Goal: Task Accomplishment & Management: Use online tool/utility

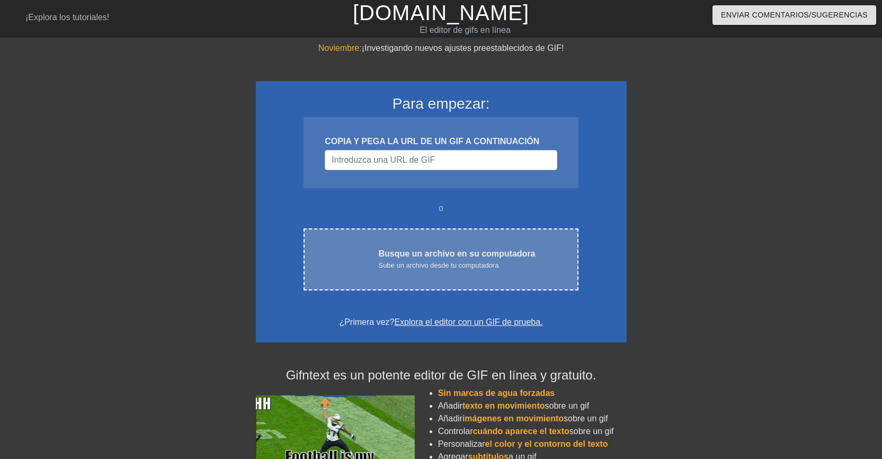
click at [440, 263] on font "Sube un archivo desde tu computadora" at bounding box center [438, 265] width 120 height 8
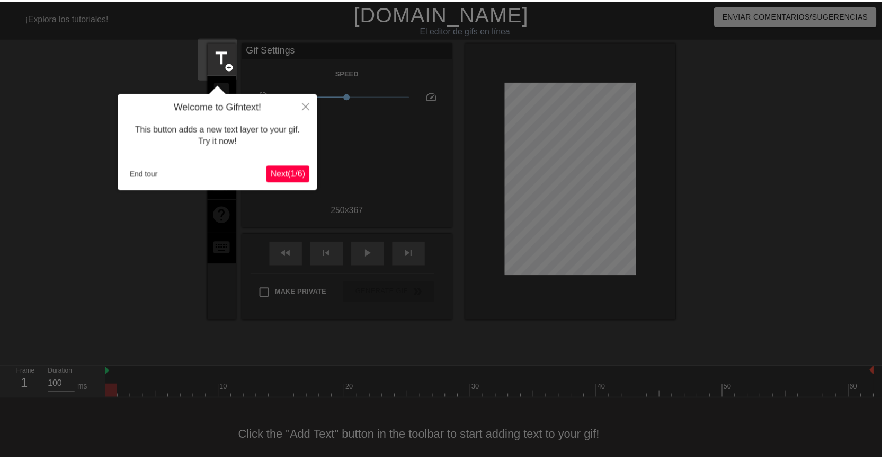
scroll to position [21, 0]
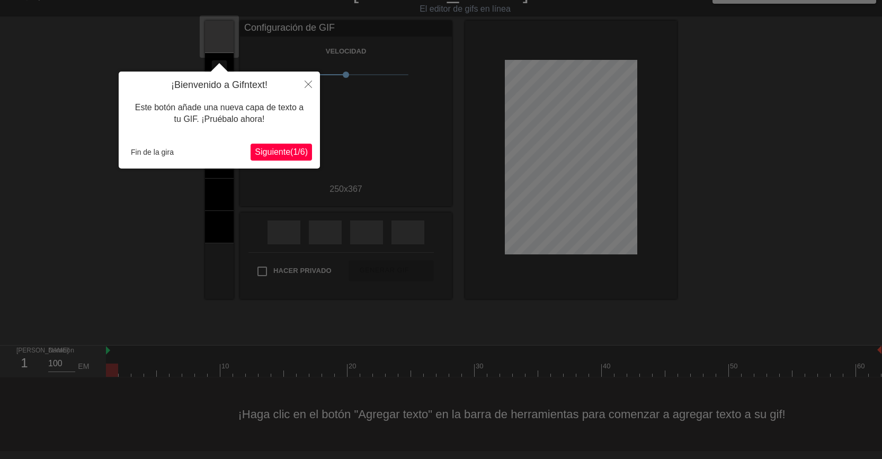
click at [271, 150] on font "Siguiente" at bounding box center [272, 151] width 35 height 9
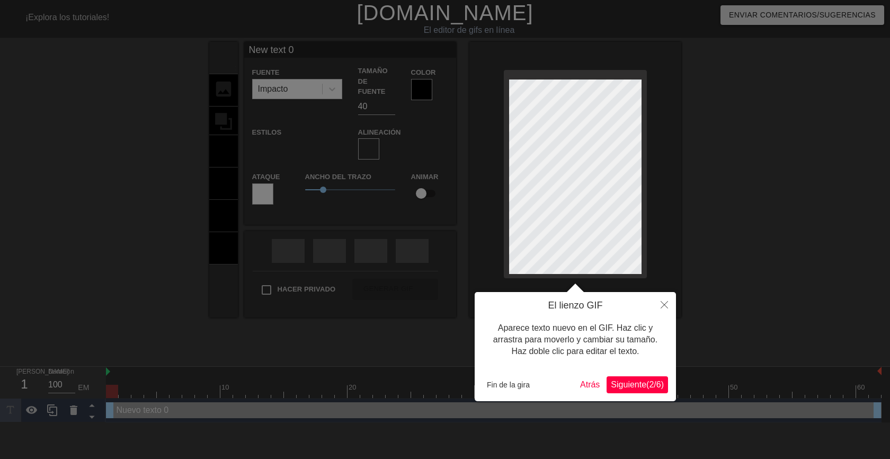
scroll to position [2, 2]
type input "New text"
type textarea "New text"
type input "New text"
type textarea "New text"
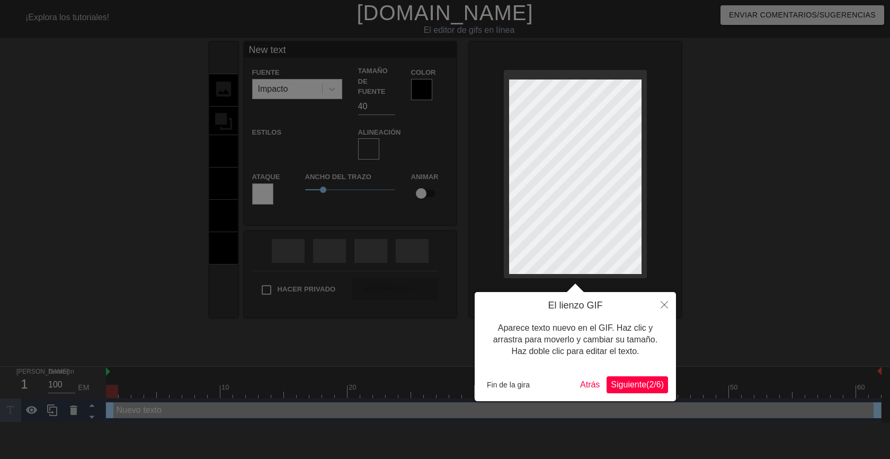
type input "New tex"
type textarea "New tex"
type input "New te"
type textarea "New te"
type input "New t"
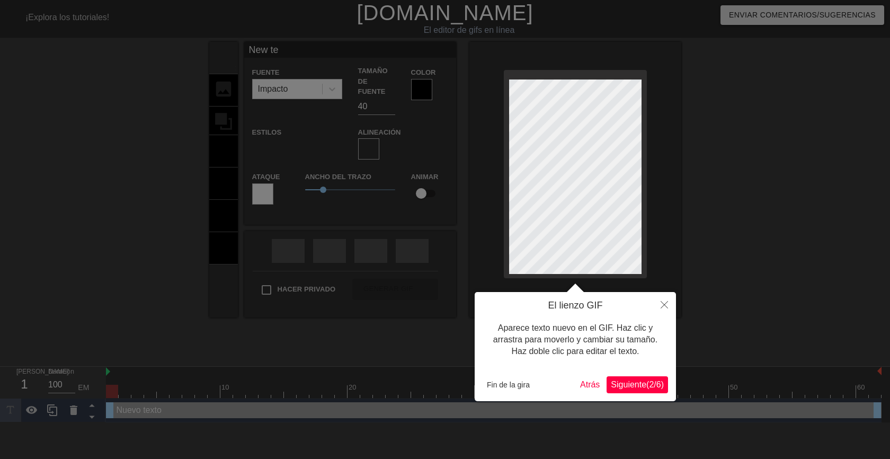
type textarea "New t"
type input "New"
type textarea "New"
type input "New"
type textarea "New"
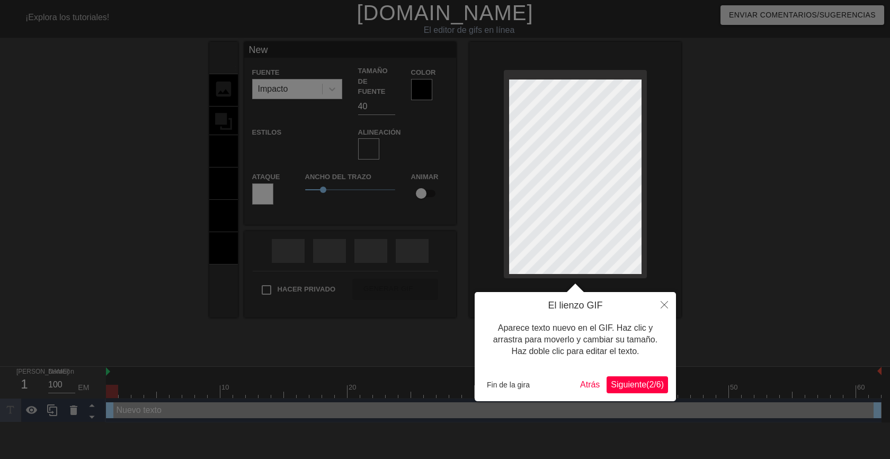
type input "Ne"
type textarea "Ne"
type input "N"
type textarea "N"
type input "B"
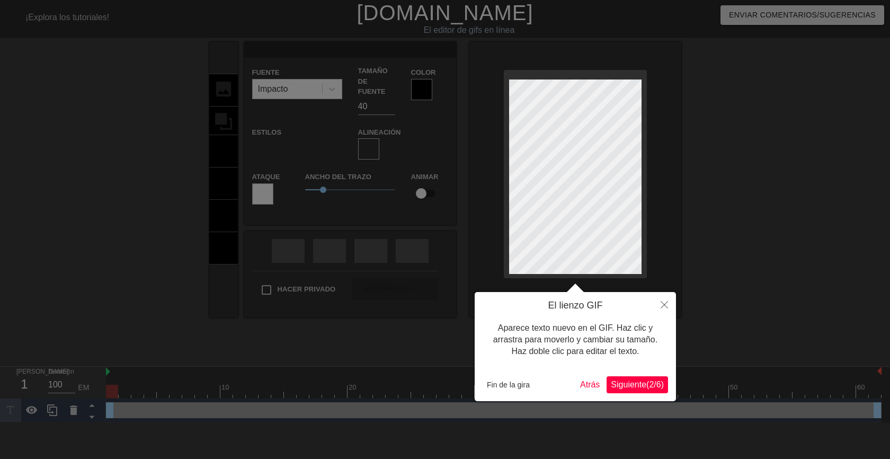
type textarea "B"
type input "Bu"
type textarea "Bu"
type input "Bue"
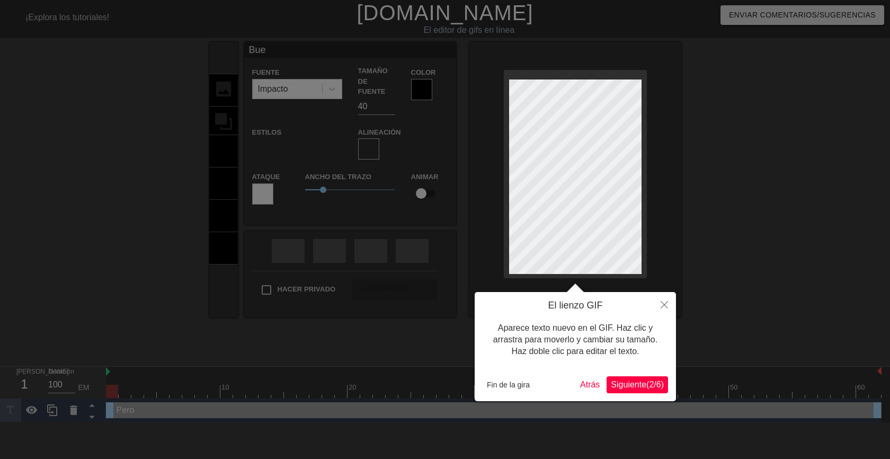
type textarea "Bue"
type input "Buen"
type textarea "Buen"
type input "Bueno"
type textarea "Bueno"
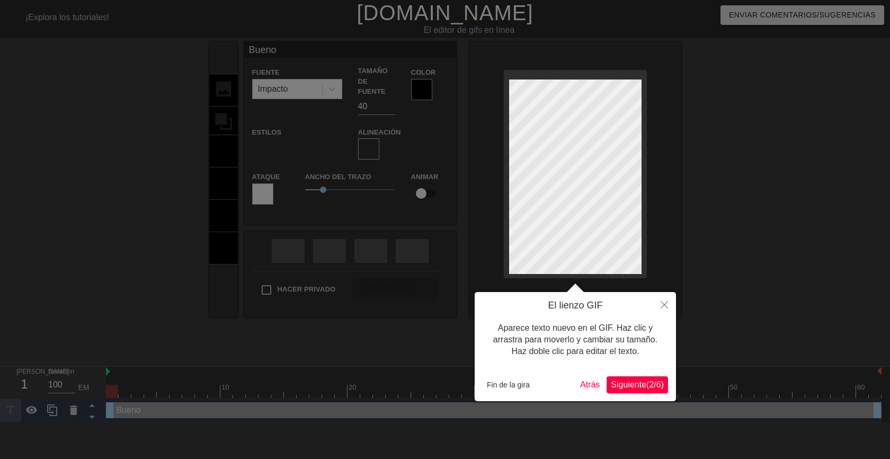
type input "Buenos"
type textarea "Buenos"
type input "Buenos"
type textarea "Buenos"
type input "Buenos d"
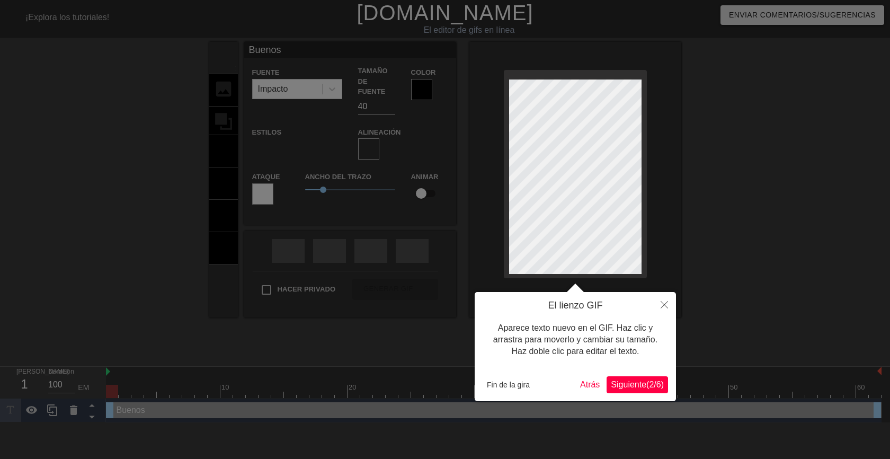
type textarea "Buenos d"
type input "Buenos dí"
type textarea "Buenos dí"
type input "Buenos día"
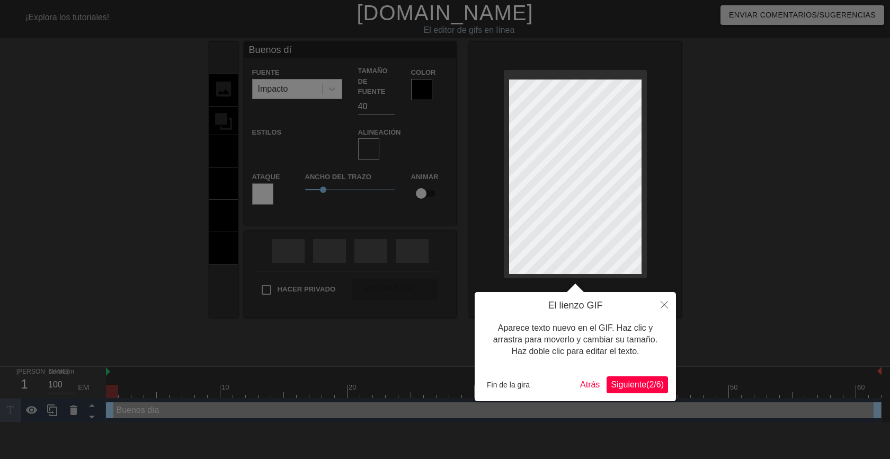
type textarea "Buenos día"
type input "Buenos días"
type textarea "Buenos días"
click at [511, 386] on font "Fin de la gira" at bounding box center [508, 384] width 43 height 8
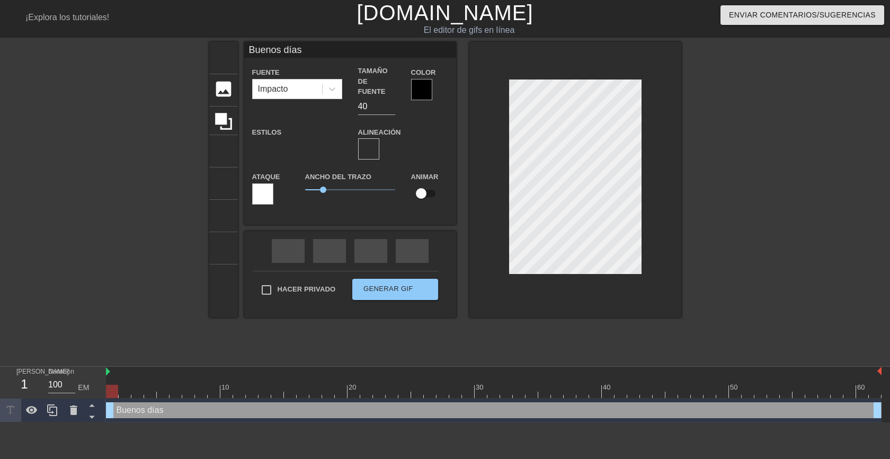
click at [735, 175] on div at bounding box center [773, 201] width 159 height 318
click at [425, 89] on div at bounding box center [421, 89] width 21 height 21
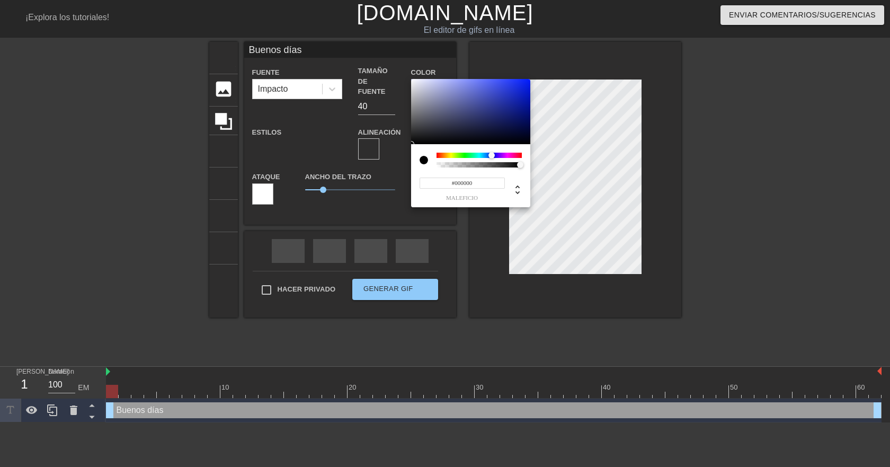
click at [492, 154] on div at bounding box center [479, 155] width 85 height 5
type input "#1C2FCA"
click at [513, 92] on div at bounding box center [470, 112] width 119 height 66
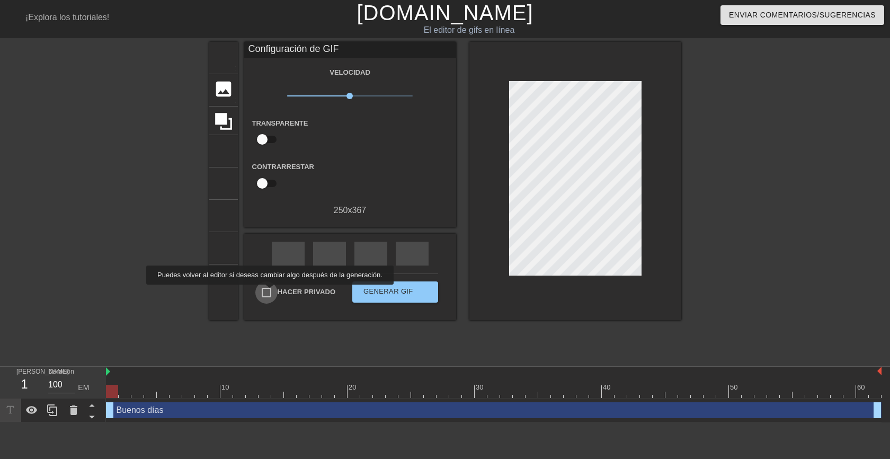
click at [268, 292] on input "Hacer privado" at bounding box center [266, 292] width 22 height 22
checkbox input "true"
click at [379, 287] on font "Generar GIF" at bounding box center [388, 291] width 50 height 8
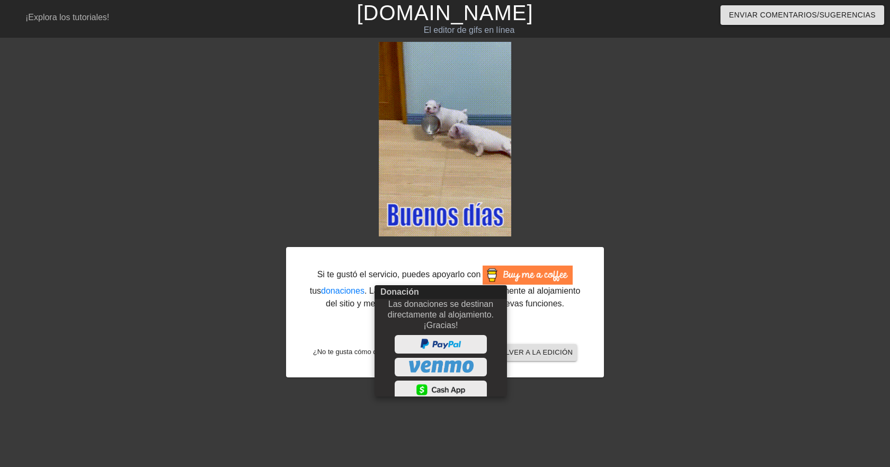
click at [632, 301] on div at bounding box center [445, 233] width 890 height 467
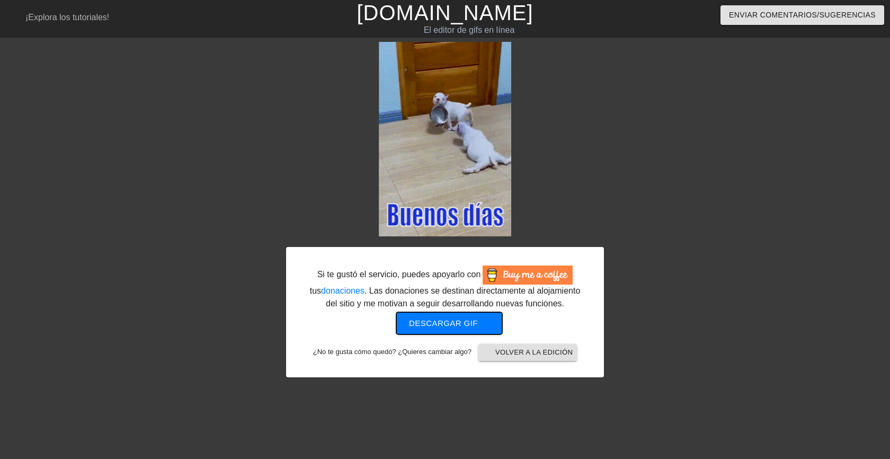
click at [434, 324] on font "Descargar gif" at bounding box center [443, 322] width 69 height 9
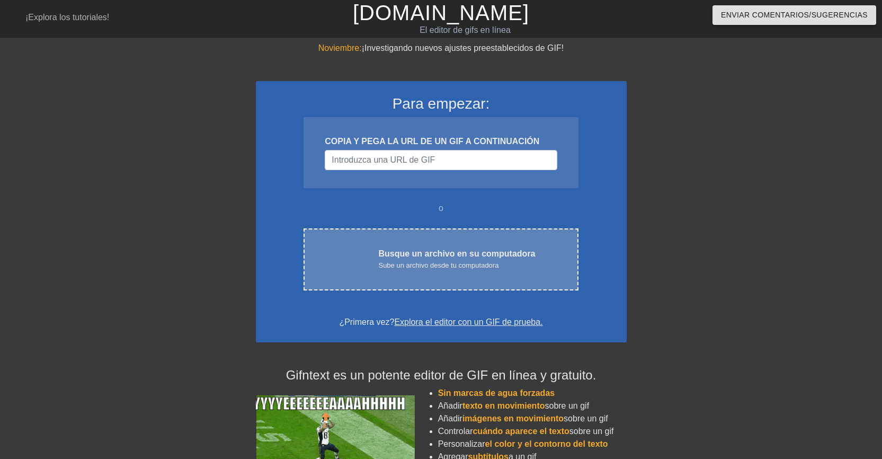
click at [419, 272] on div "carga en la nube Busque un archivo en su computadora Sube un archivo desde tu c…" at bounding box center [441, 259] width 274 height 62
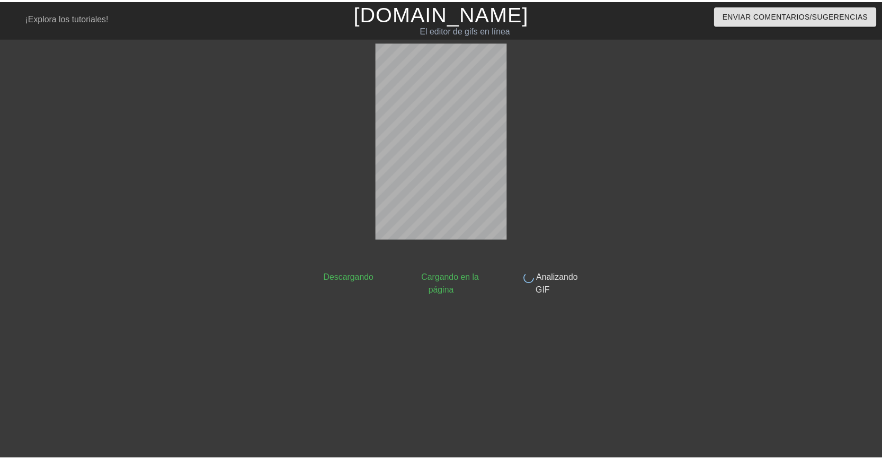
scroll to position [13, 0]
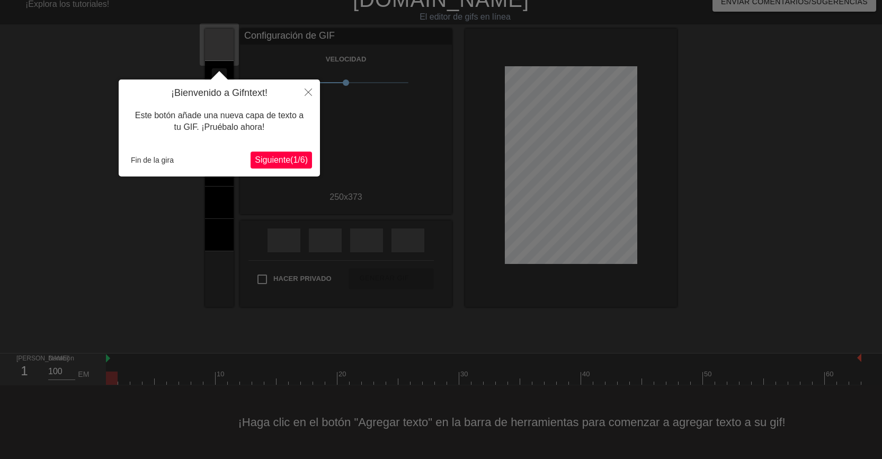
click at [268, 161] on font "Siguiente" at bounding box center [272, 159] width 35 height 9
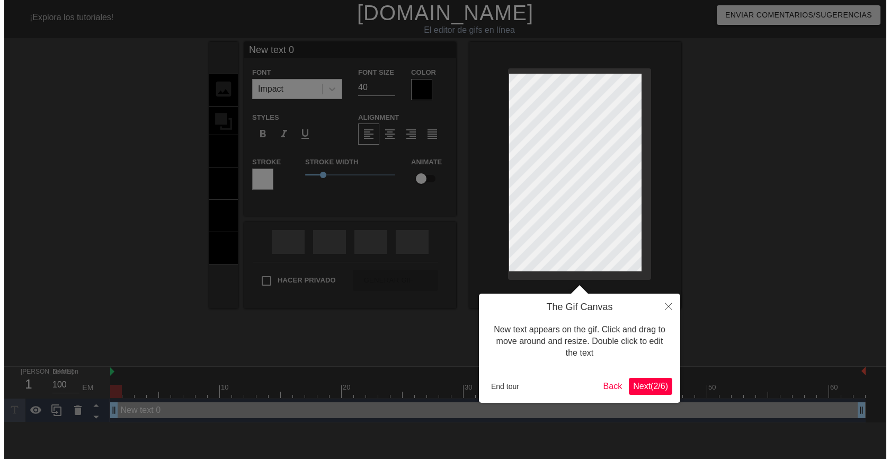
scroll to position [0, 0]
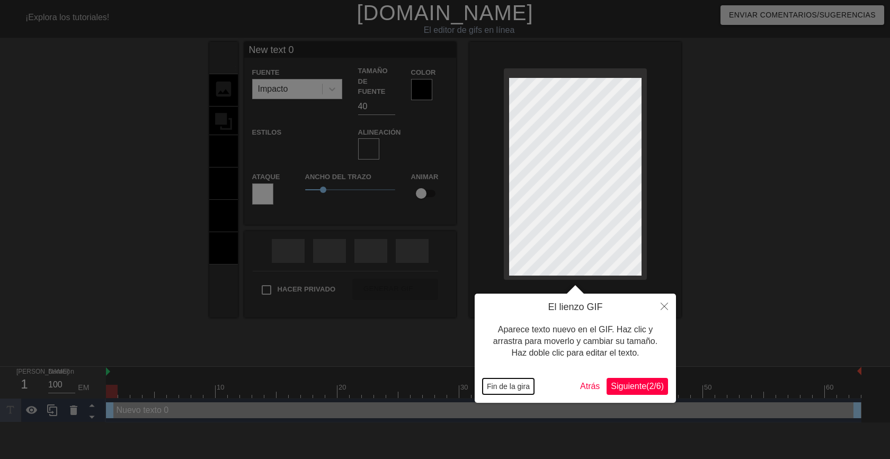
click at [519, 386] on font "Fin de la gira" at bounding box center [508, 386] width 43 height 8
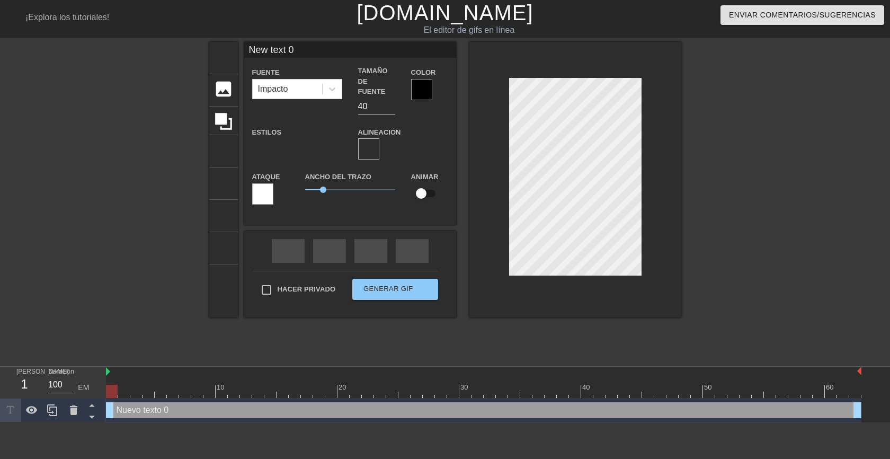
scroll to position [2, 2]
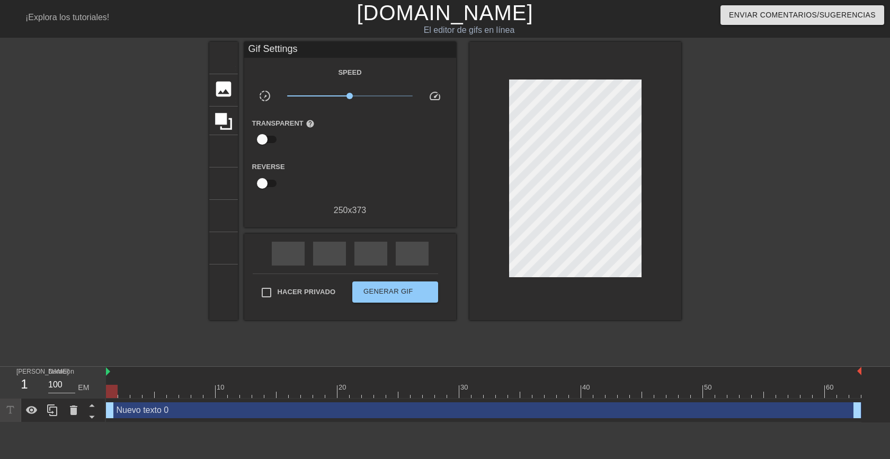
click at [740, 209] on div at bounding box center [773, 201] width 159 height 318
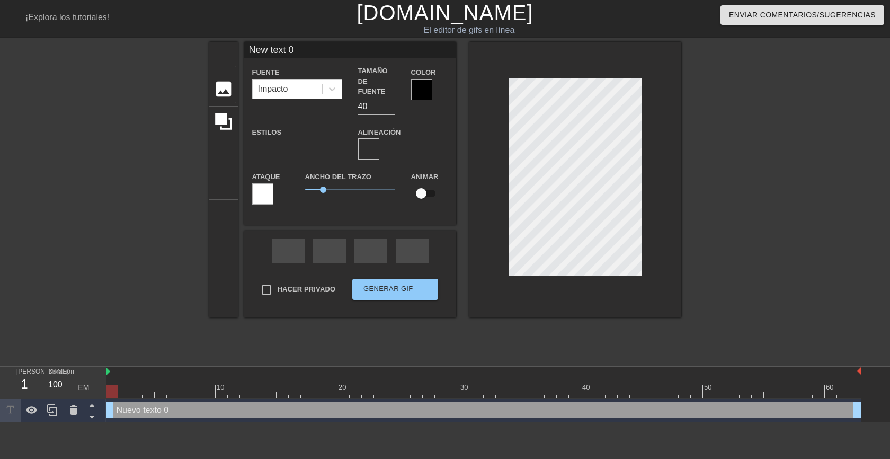
type input "New text"
type textarea "New text"
type input "New text"
type textarea "New text"
type input "New tex"
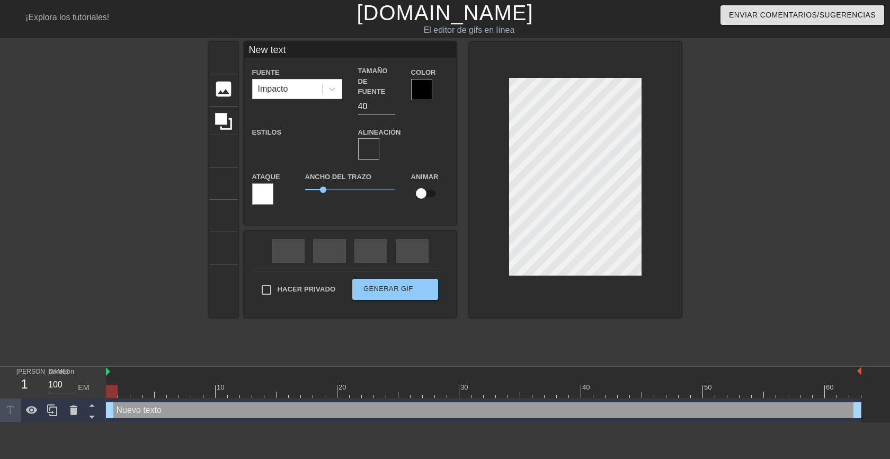
type textarea "New tex"
type input "New te"
type textarea "New te"
type input "New t"
type textarea "New t"
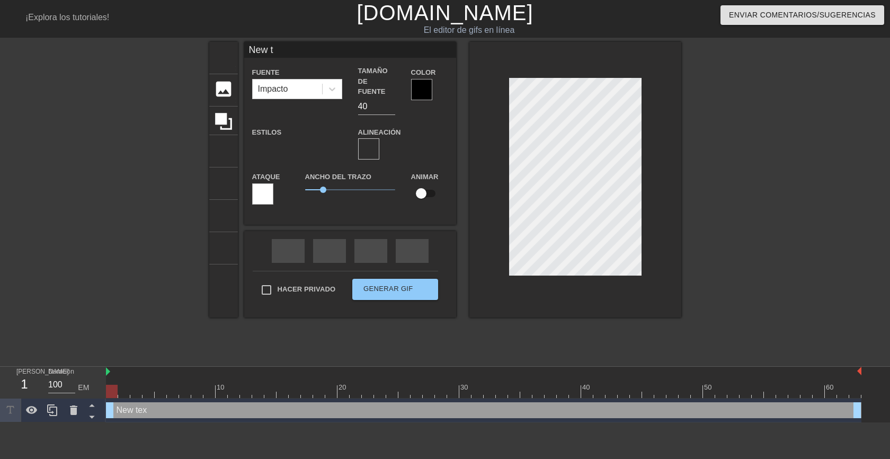
type input "New"
type textarea "New"
type input "New"
type textarea "New"
type input "Ne"
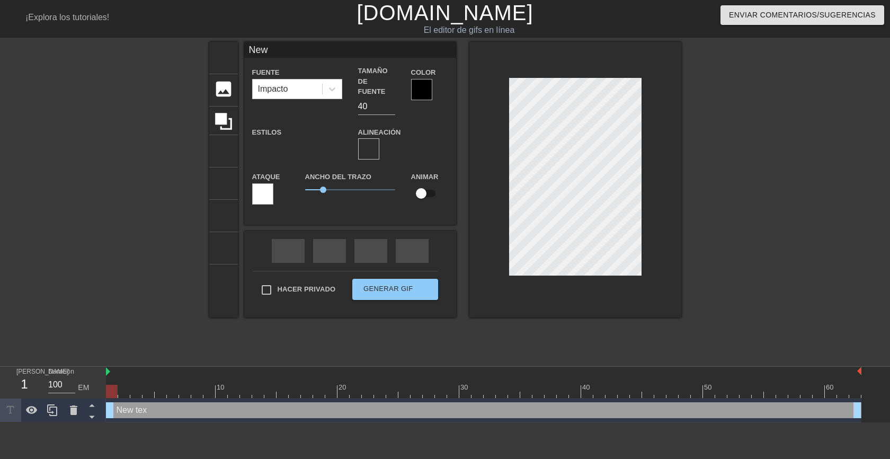
type textarea "Ne"
type input "N"
type textarea "N"
type input "M"
type textarea "M"
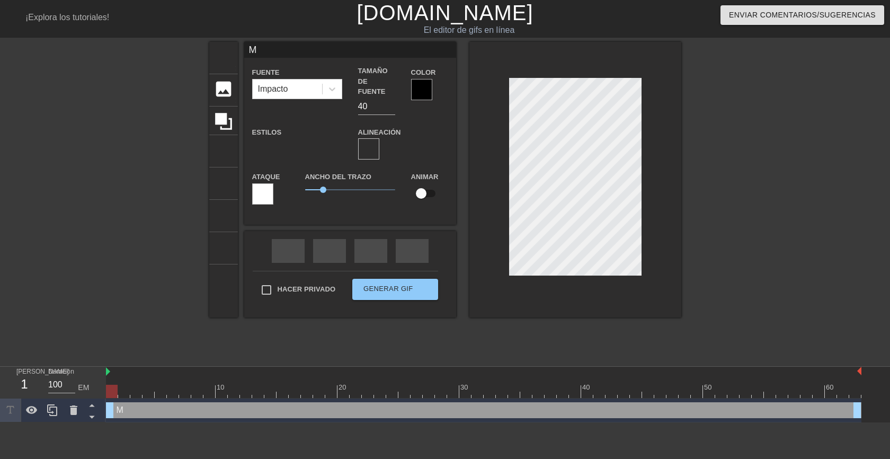
scroll to position [2, 1]
type input "Mu"
type textarea "Mu"
type input "Muy"
type textarea "Muy"
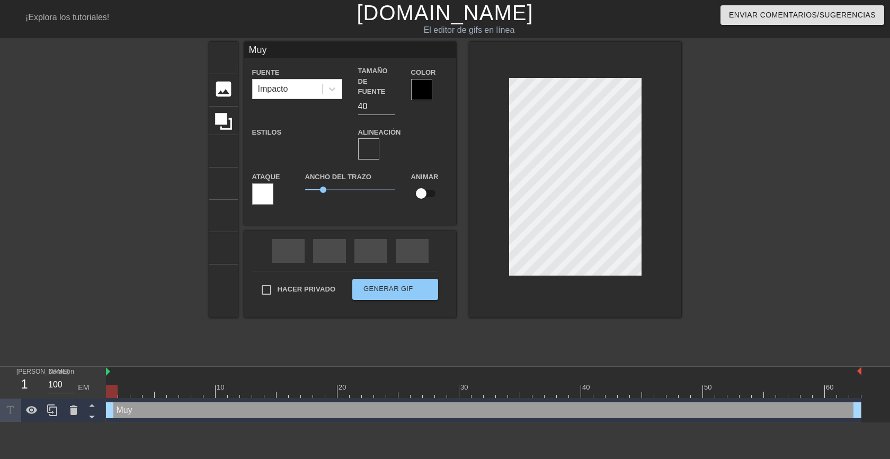
type input "Muy"
type textarea "Muy"
type input "Muyb"
type textarea "Muy b"
type input "Muybu"
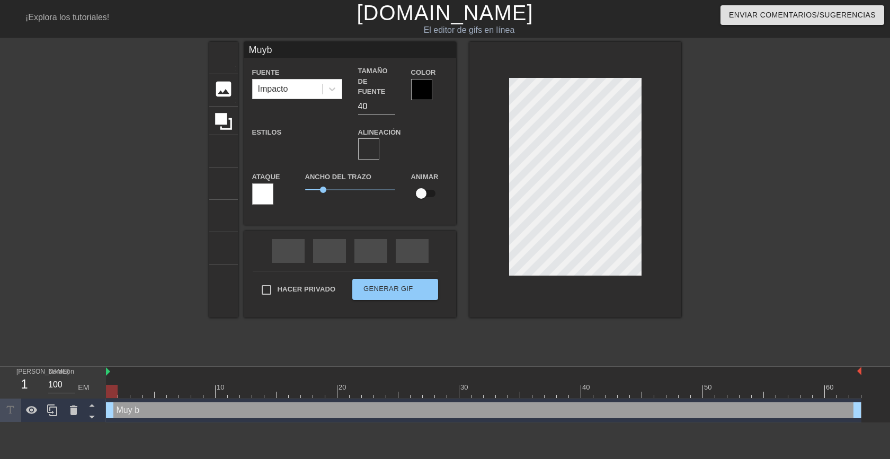
type textarea "Muy bu"
type input "Muybue"
type textarea "Muy bue"
type input "Muybue-"
type textarea "Muy bue-"
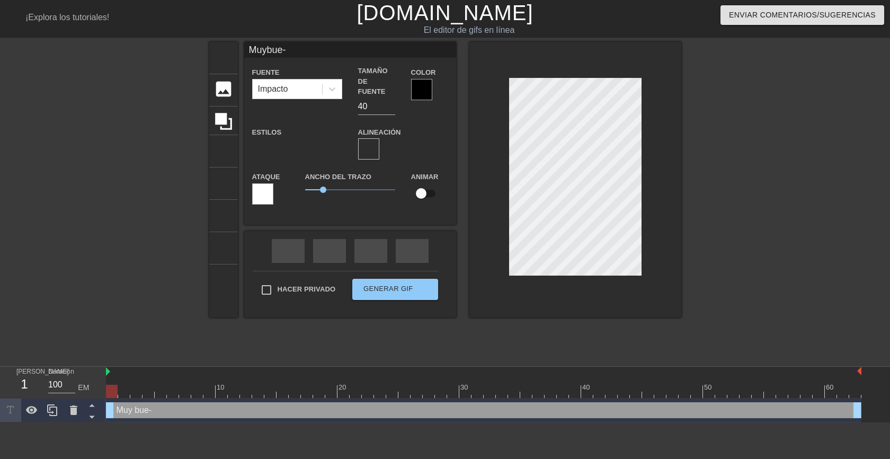
type input "Muybue-"
type textarea "Muy bue-"
type input "Muybue-n"
type textarea "Muy bue- n"
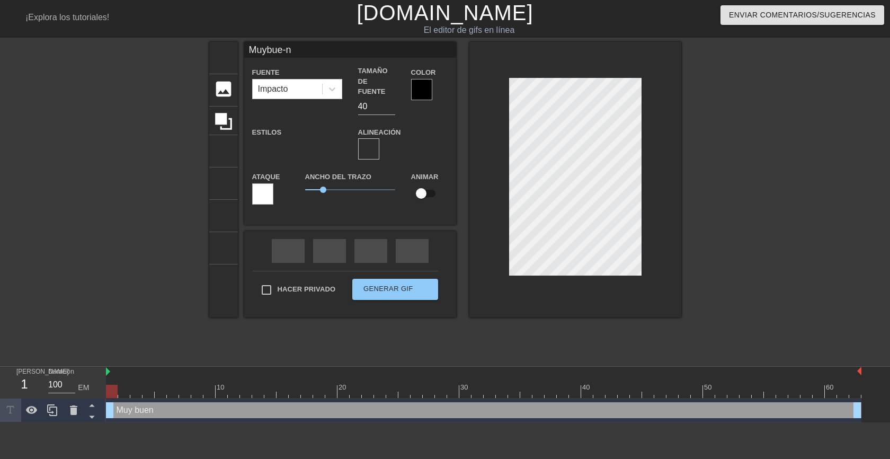
type input "Muybue-no"
type textarea "Muy bue- no"
type input "Muybue-nos"
type textarea "Muy bue- nos"
type input "Muybue-nos"
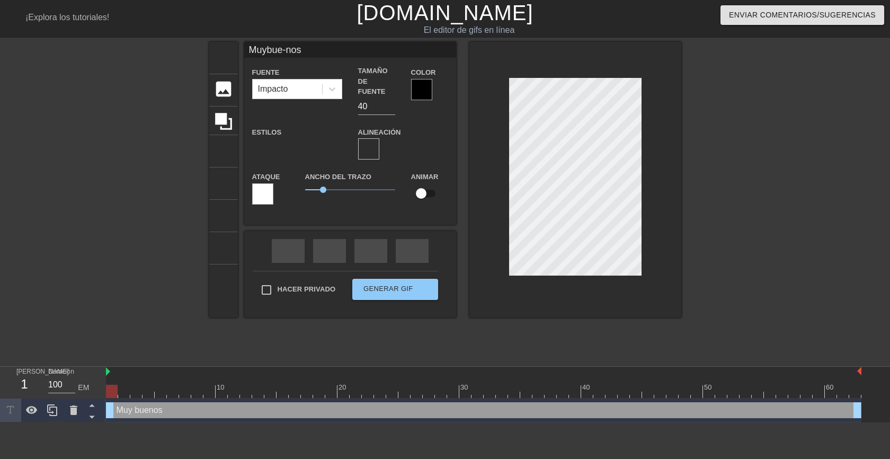
type textarea "Muy bue- nos"
type input "Muybue-nosd"
type textarea "Muy bue- nos d"
type input "Muybue-nosdñ"
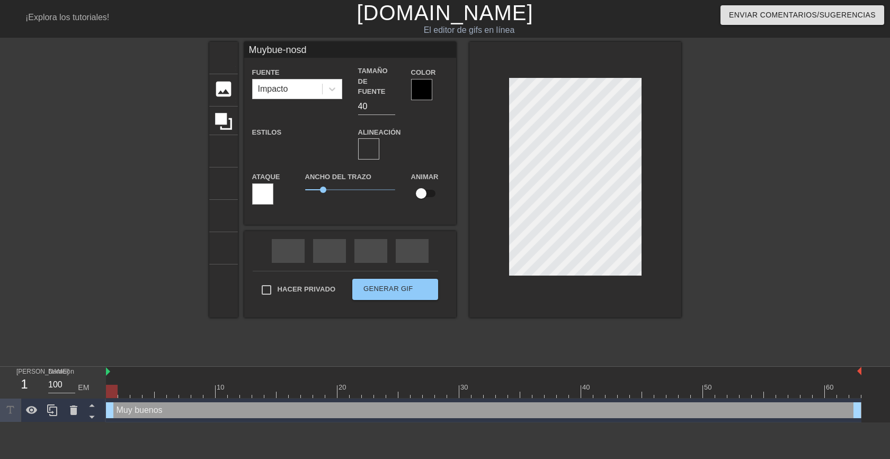
type textarea "Muy bue- nos dñ"
type input "Muybue-nosdñi"
type textarea "Muy bue- nos dñi"
type input "Muybue-nosdñia"
type textarea "Muy bue- nos dñia"
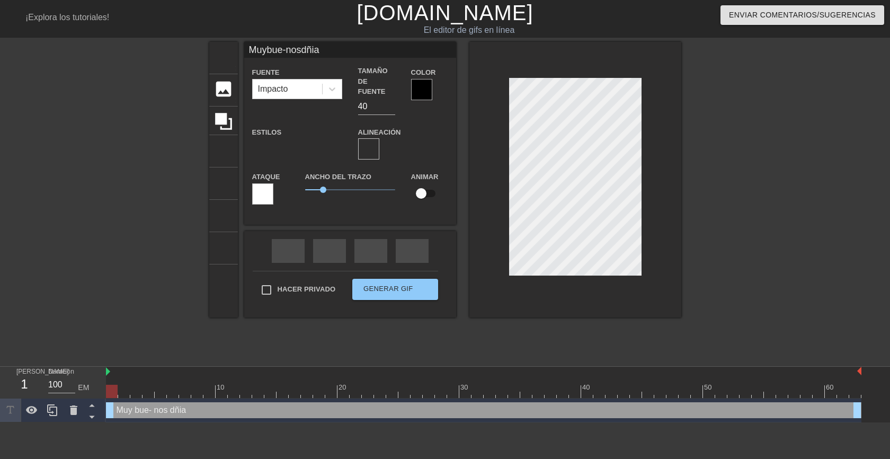
type input "Muybue-nosdñias"
type textarea "Muy bue- nos dñias"
type input "Muybue-nosdñia"
type textarea "Muy bue- nos dñia"
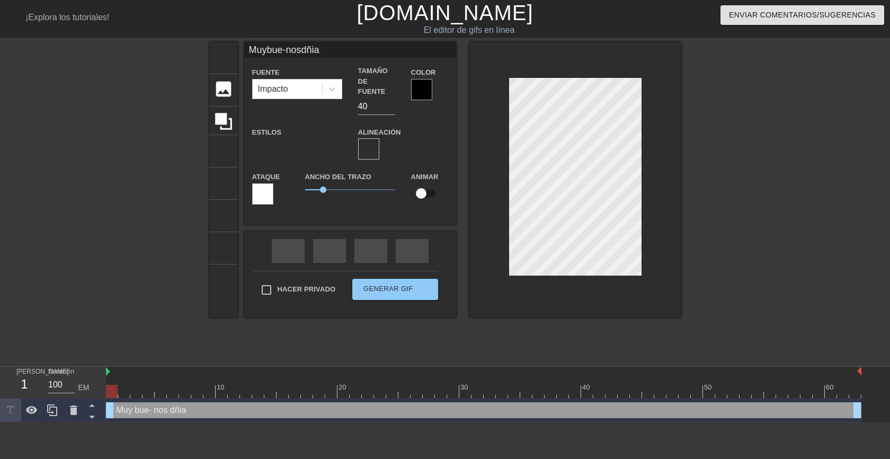
type input "Muybue-nosdñi"
type textarea "Muy bue- nos dñi"
type input "Muybue-nosdñ"
type textarea "Muy bue- nos dñ"
type input "Muybue-nosd"
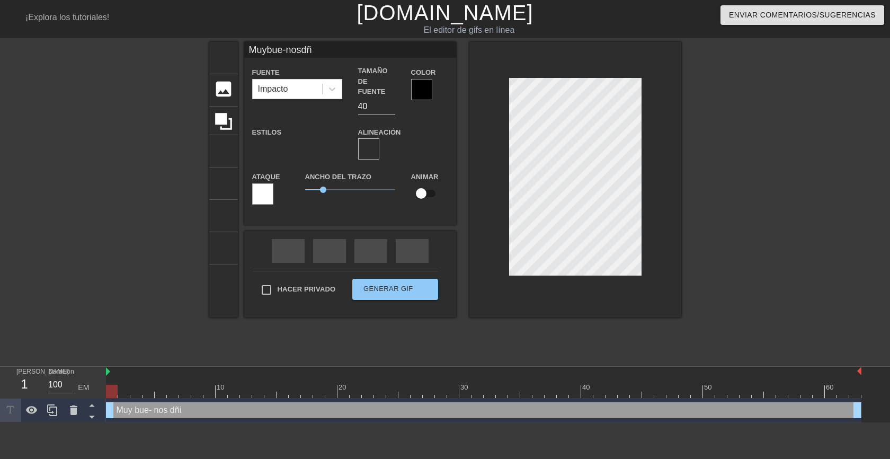
type textarea "Muy bue- nos d"
type input "Muybue-nosdí"
type textarea "Muy bue- nos dí"
type input "Muybue-nosdía"
type textarea "Muy bue- nos día"
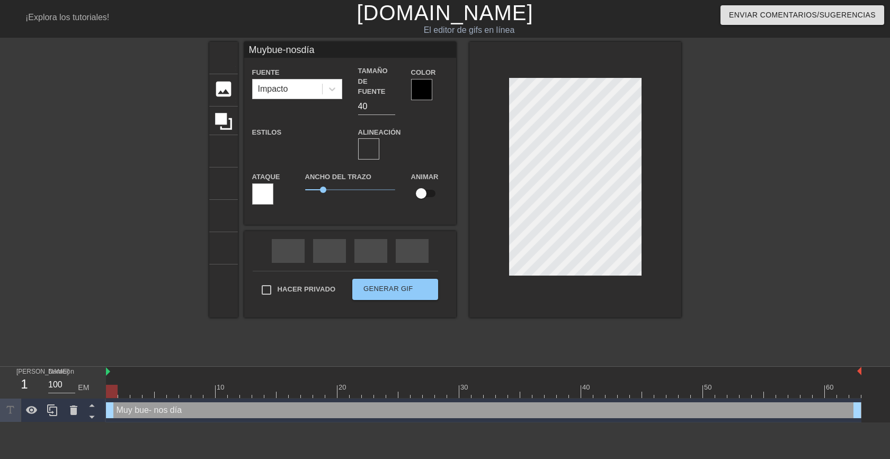
type input "Muybue-nosdías"
type textarea "Muy bue- nos días"
click at [756, 193] on div at bounding box center [773, 201] width 159 height 318
click at [424, 95] on div at bounding box center [421, 89] width 21 height 21
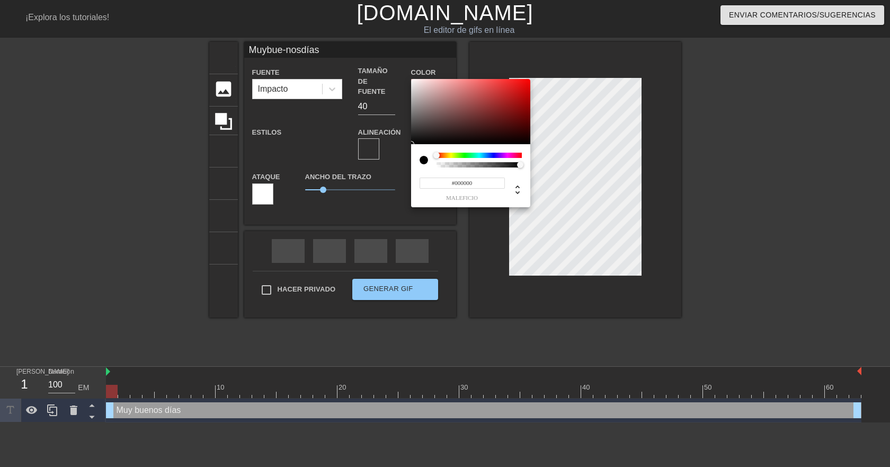
click at [507, 153] on div at bounding box center [479, 155] width 85 height 5
click at [521, 153] on div at bounding box center [479, 155] width 85 height 5
type input "Muybue-nosdías"
type input "#8D181A"
click at [510, 108] on div at bounding box center [470, 112] width 119 height 66
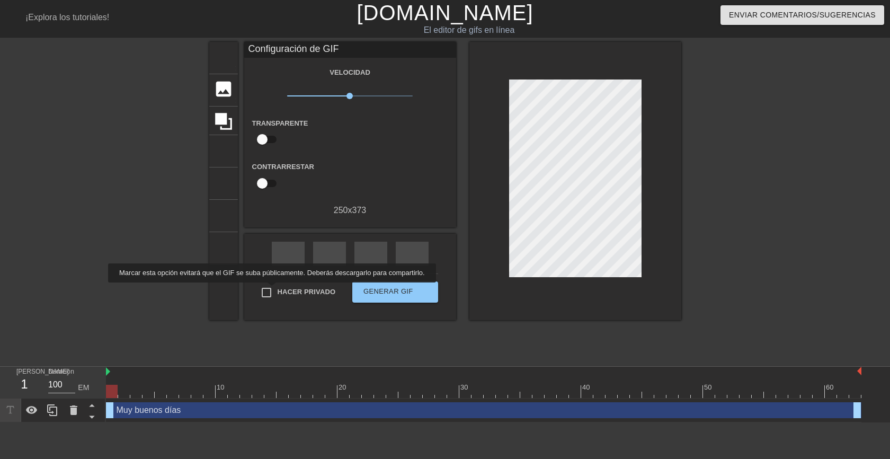
click at [269, 290] on input "Hacer privado" at bounding box center [266, 292] width 22 height 22
checkbox input "true"
click at [388, 291] on font "Generar GIF" at bounding box center [388, 291] width 50 height 8
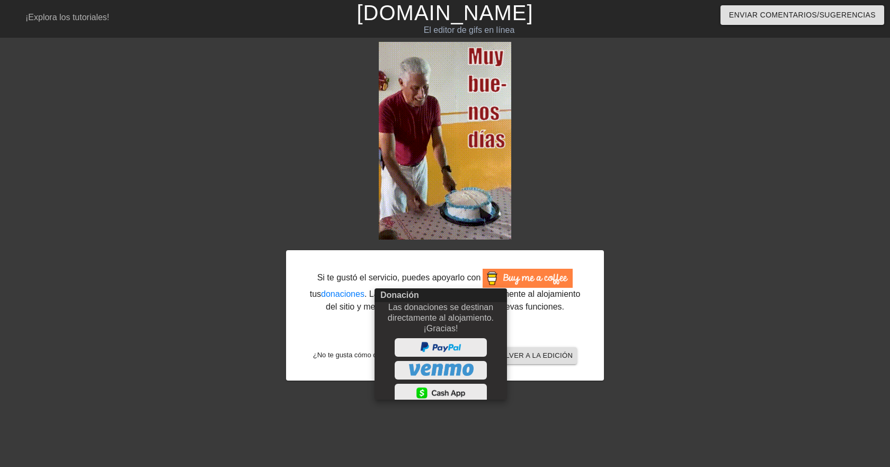
click at [664, 299] on div at bounding box center [445, 233] width 890 height 467
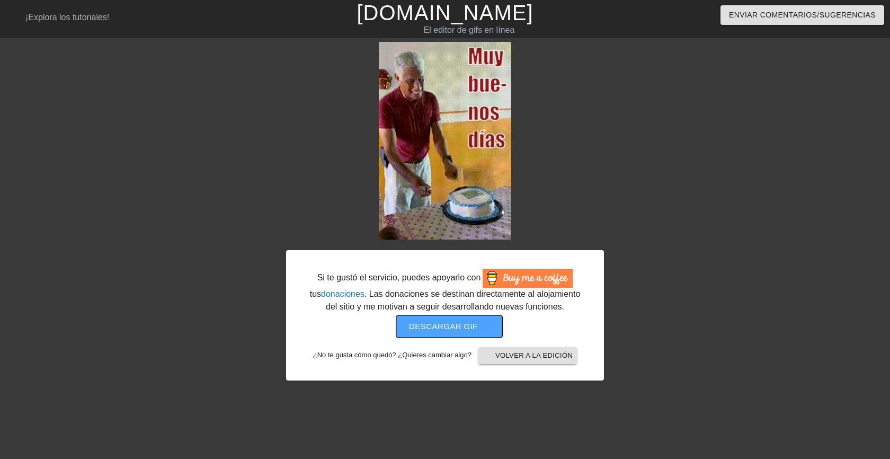
click at [443, 324] on font "Descargar gif" at bounding box center [443, 326] width 69 height 9
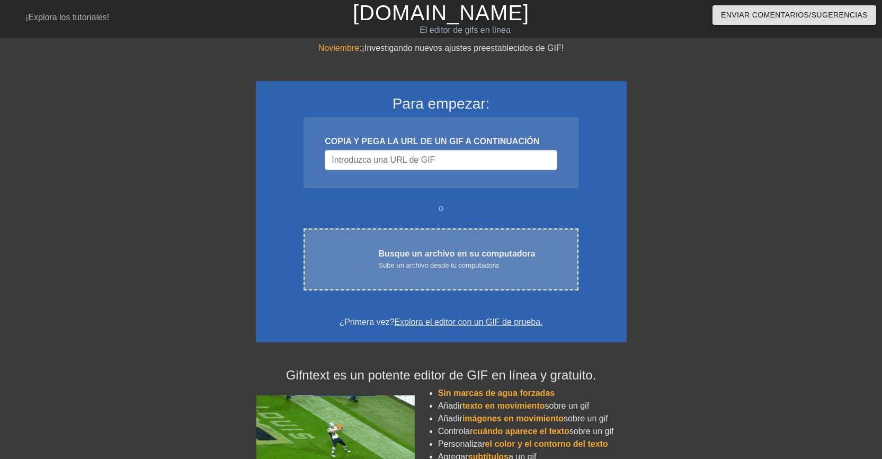
click at [409, 257] on font "Busque un archivo en su computadora" at bounding box center [456, 253] width 157 height 9
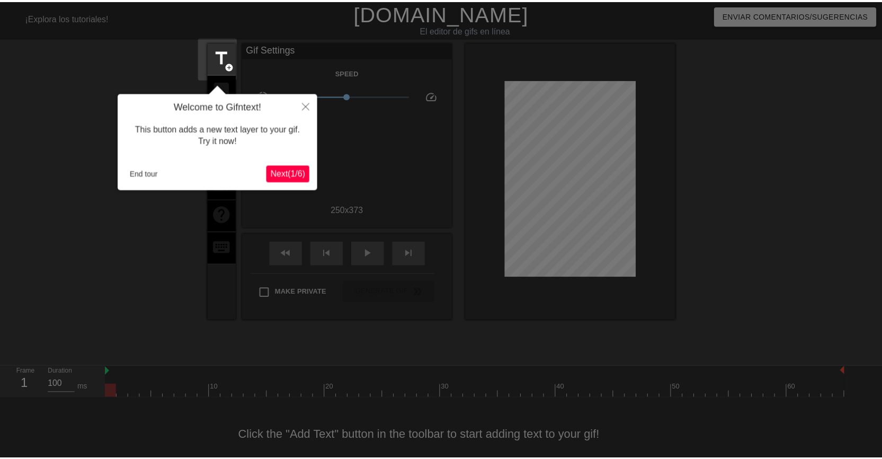
scroll to position [13, 0]
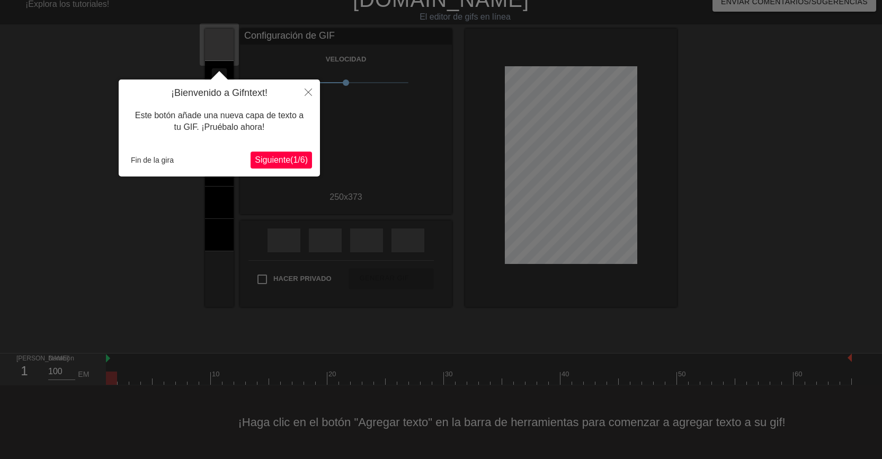
click at [266, 159] on font "Siguiente" at bounding box center [272, 159] width 35 height 9
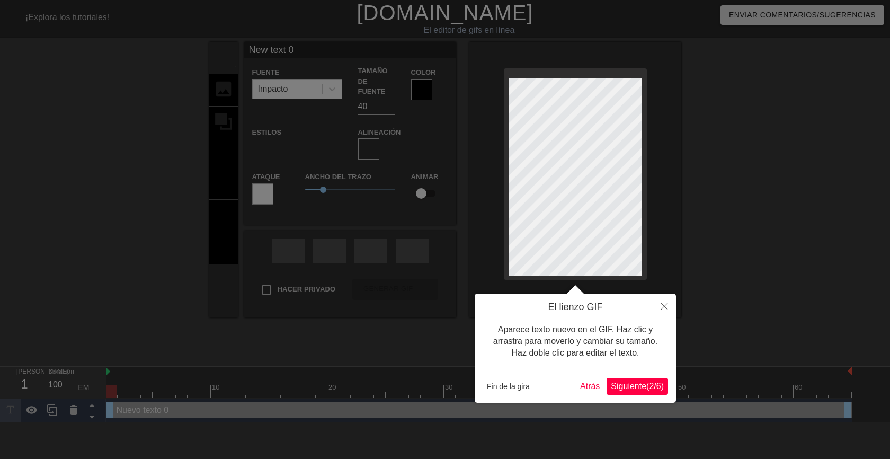
scroll to position [2, 2]
type input "New text"
type textarea "New text"
type input "New text"
type textarea "New text"
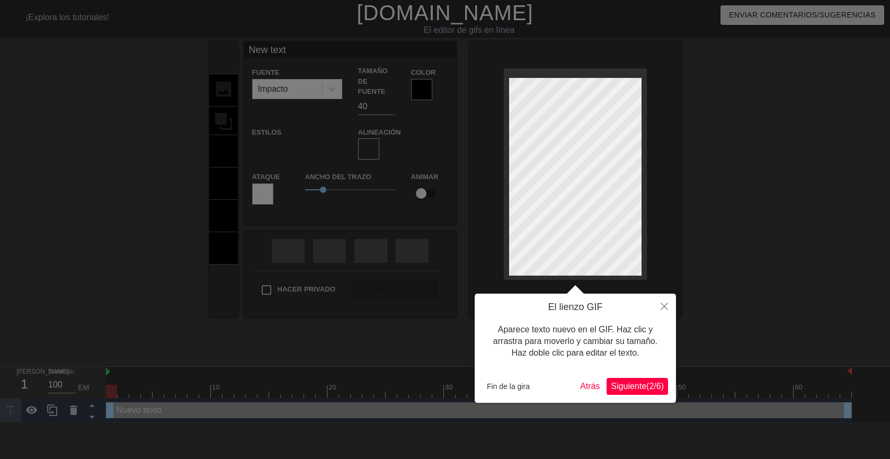
type input "New tex"
type textarea "New tex"
type input "New te"
type textarea "New te"
type input "New t"
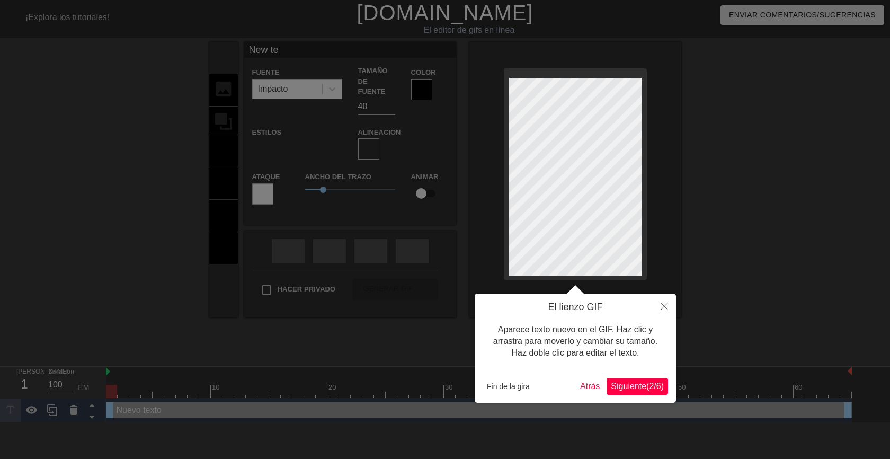
type textarea "New t"
type input "New"
type textarea "New"
type input "New"
type textarea "New"
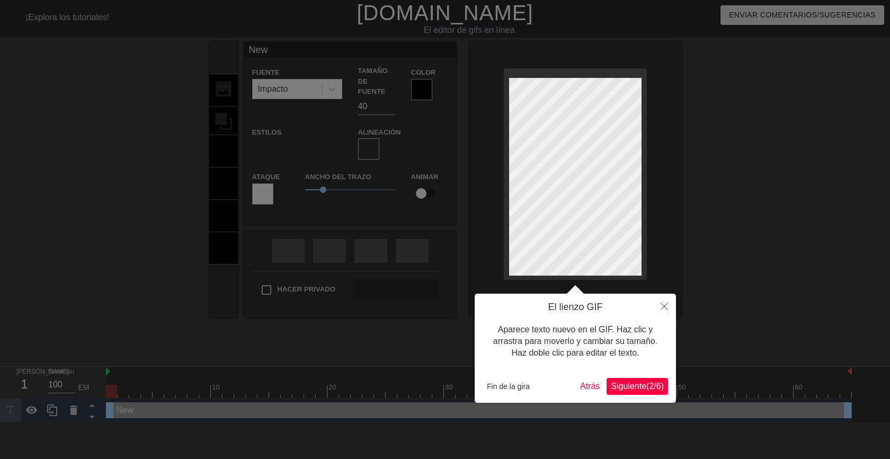
type input "Ne"
type textarea "Ne"
type input "N"
type textarea "N"
type input "B"
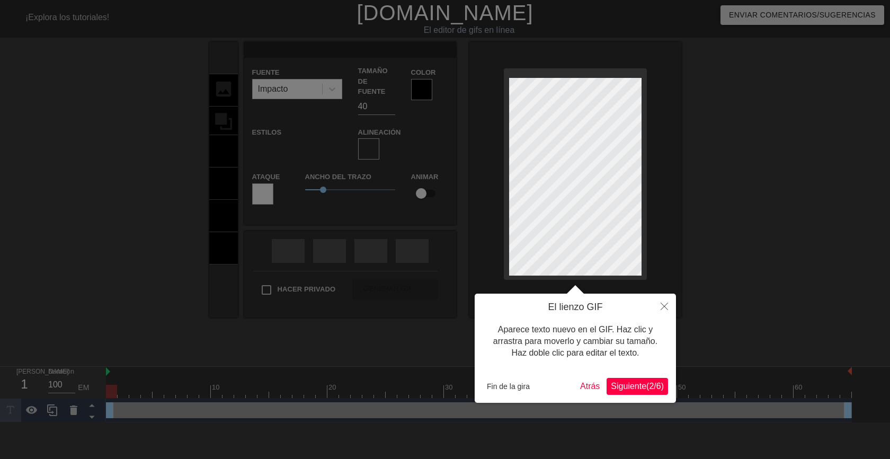
type textarea "B"
type input "Bu"
type textarea "Bu"
type input "Bue"
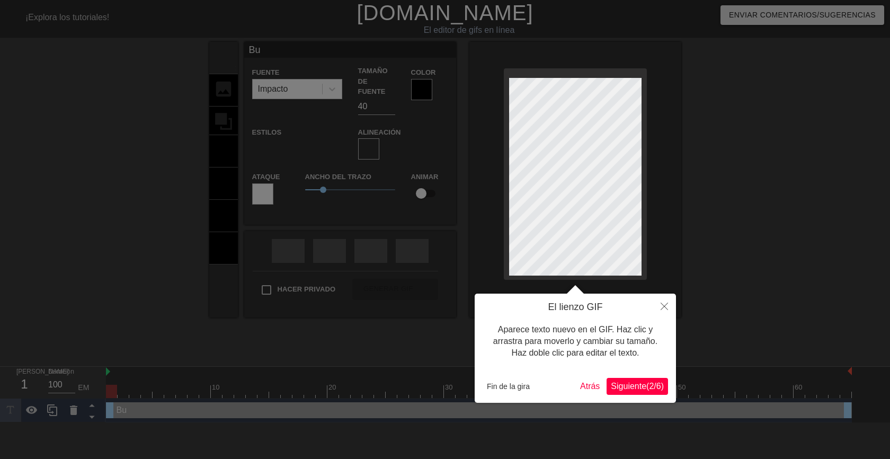
type textarea "Bue"
type input "Buen"
type textarea "Buen"
type input "Buení"
type textarea "Buení"
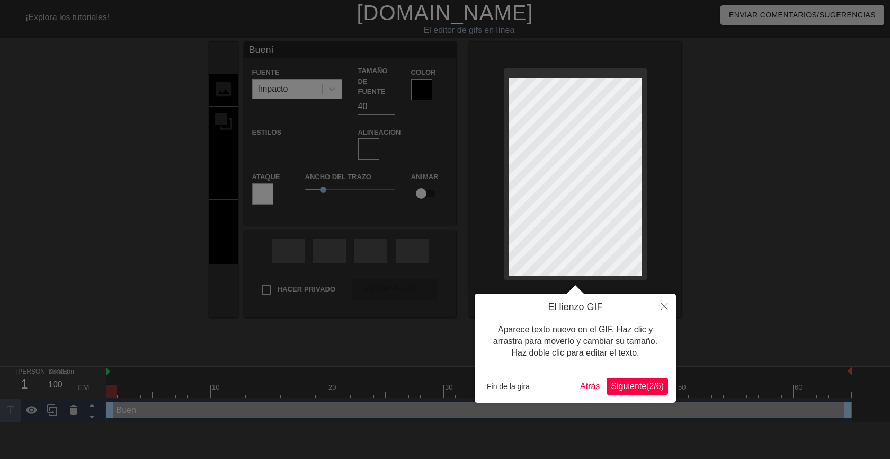
scroll to position [2, 2]
type input "Buenís"
type textarea "Buenís"
type input "Buenísi"
type textarea "Buenísi"
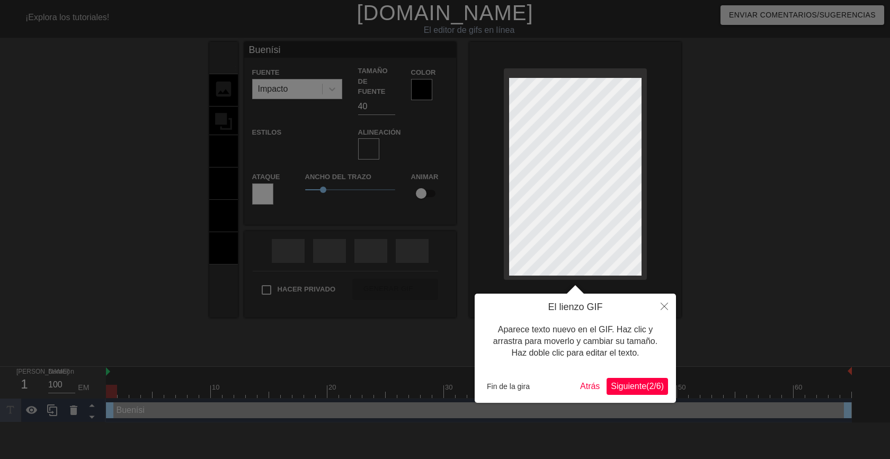
type input "Buenísim"
type textarea "Buenísim"
type input "Buenísimo"
type textarea "Buenísimo"
type input "Buenísimos"
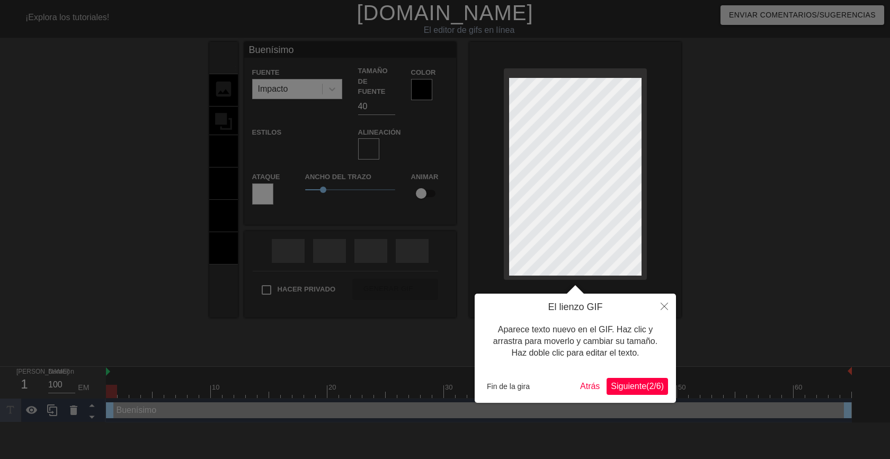
type textarea "Buenísimos"
type input "Buenísimos"
type textarea "Buenísimos"
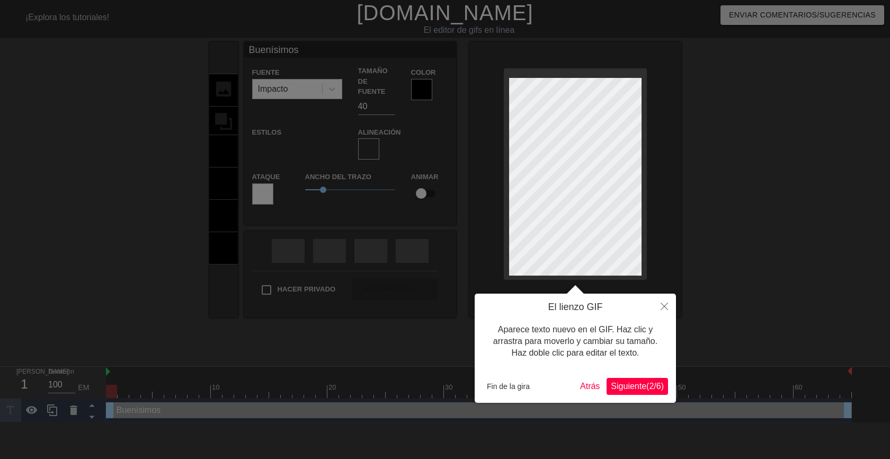
type input "Buenísimosd"
type textarea "Buenísimos d"
type input "Buenísimosdí"
type textarea "Buenísimos dí"
type input "Buenísimosdía"
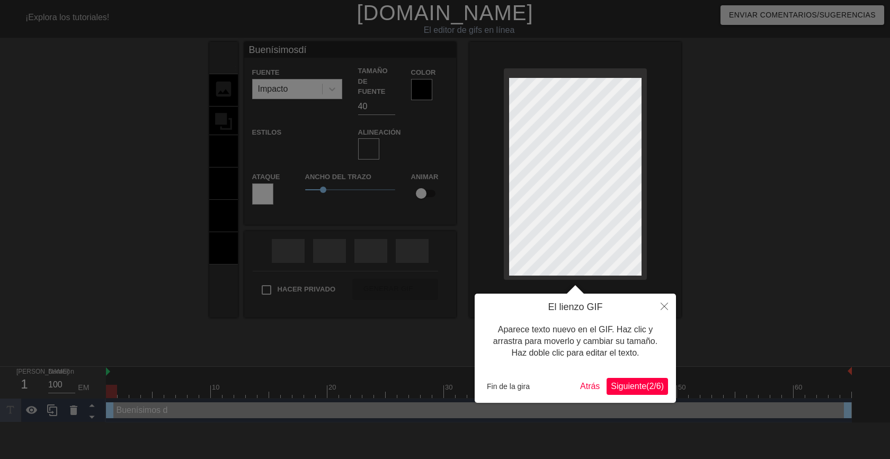
type textarea "Buenísimos día"
type input "Buenísimosdías"
type textarea "Buenísimos días"
click at [514, 383] on font "Fin de la gira" at bounding box center [508, 386] width 43 height 8
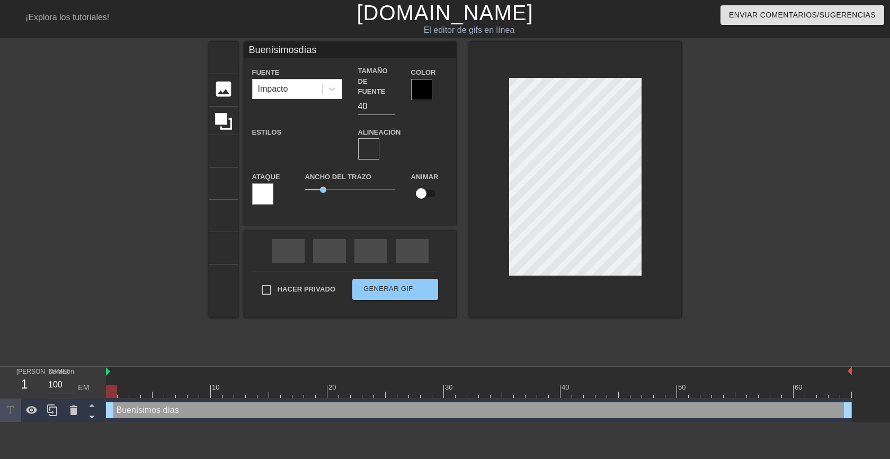
click at [767, 269] on div at bounding box center [773, 201] width 159 height 318
click at [385, 143] on font "formato_alinear_centro" at bounding box center [524, 149] width 280 height 13
click at [423, 91] on div at bounding box center [421, 89] width 21 height 21
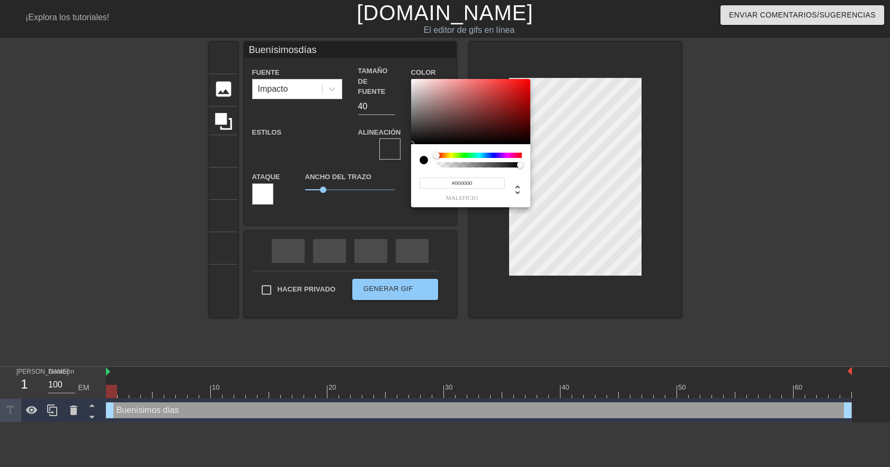
type input "Buenísimosdías"
type input "#511616"
click at [497, 123] on div at bounding box center [470, 112] width 119 height 66
type input "Buenísimosdías"
type input "#164851"
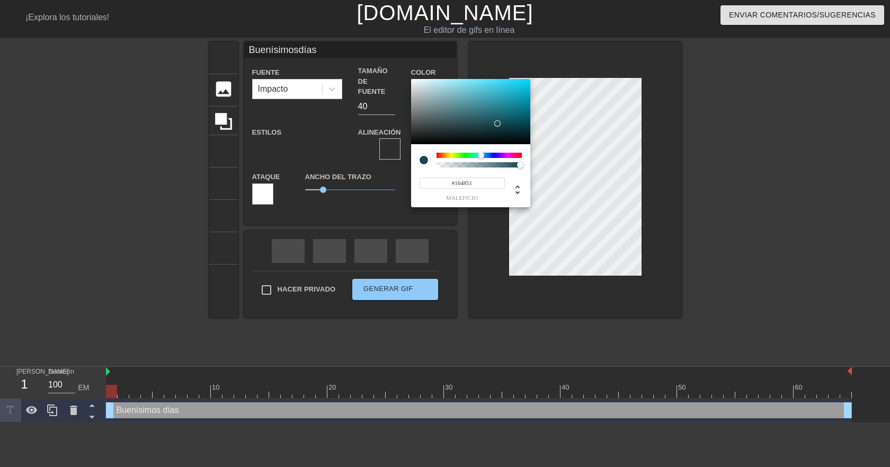
click at [481, 154] on div at bounding box center [479, 155] width 85 height 5
type input "Buenísimosdías"
type input "#1A90A5"
click at [511, 102] on div at bounding box center [470, 112] width 119 height 66
type input "Buenísimosdías"
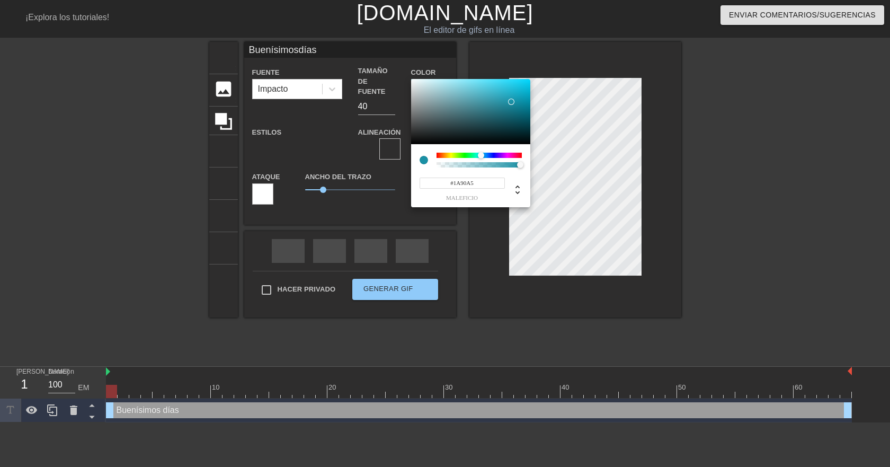
type input "#021D21"
click at [523, 136] on div at bounding box center [470, 112] width 119 height 66
type input "Buenísimosdías"
type input "#210205"
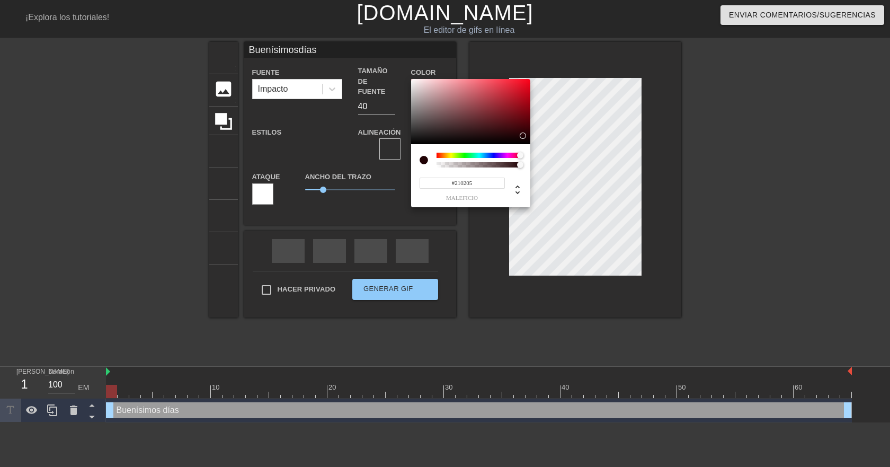
click at [520, 155] on div at bounding box center [479, 155] width 85 height 5
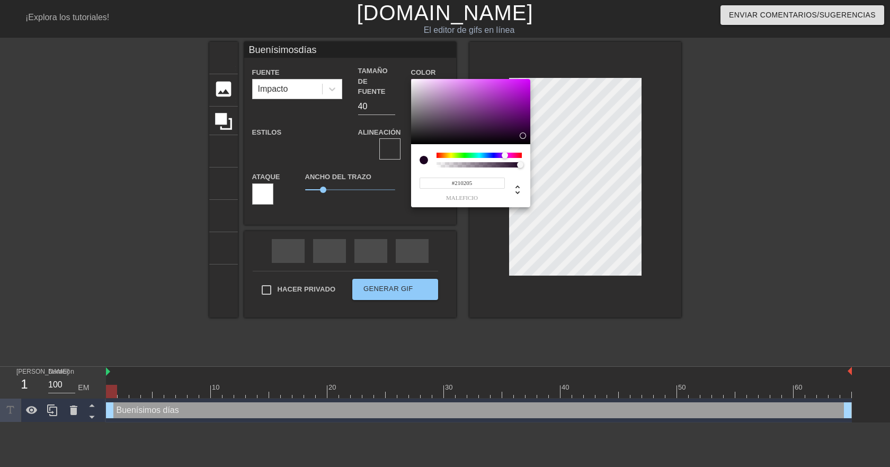
type input "Buenísimosdías"
type input "#1C0221"
click at [505, 154] on div at bounding box center [479, 155] width 85 height 5
type input "Buenísimosdías"
type input "#A32BBA"
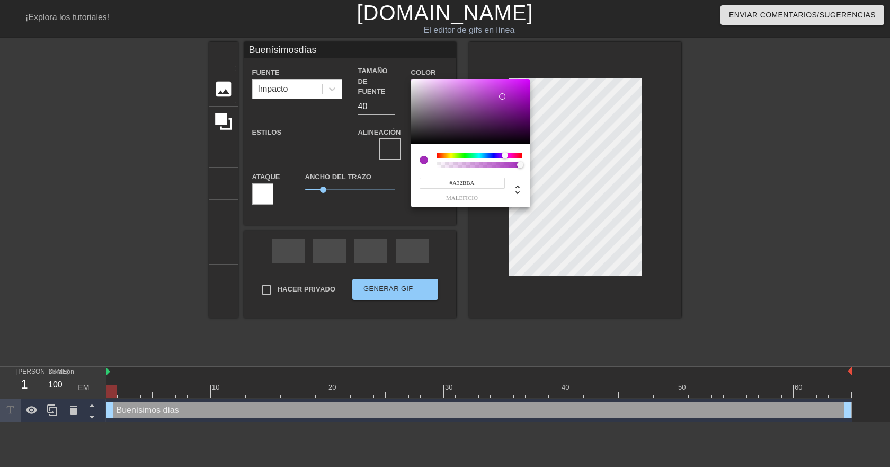
click at [502, 96] on div at bounding box center [470, 112] width 119 height 66
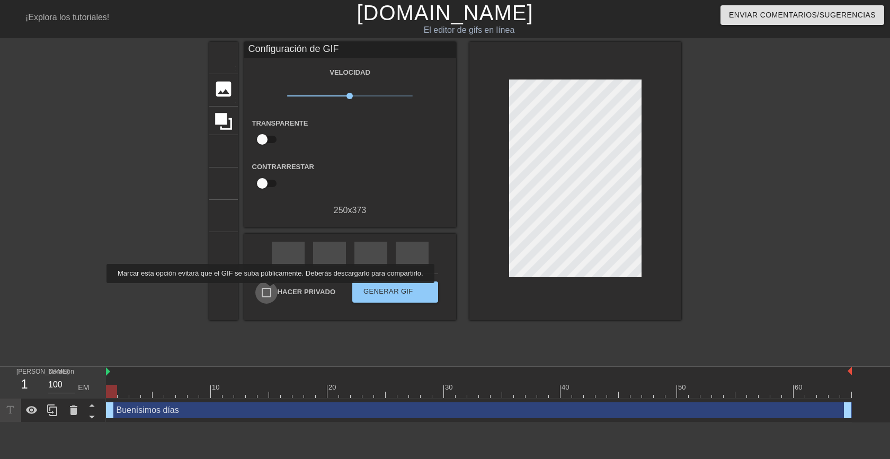
click at [268, 290] on input "Hacer privado" at bounding box center [266, 292] width 22 height 22
checkbox input "true"
click at [396, 291] on font "Generar GIF" at bounding box center [388, 291] width 50 height 8
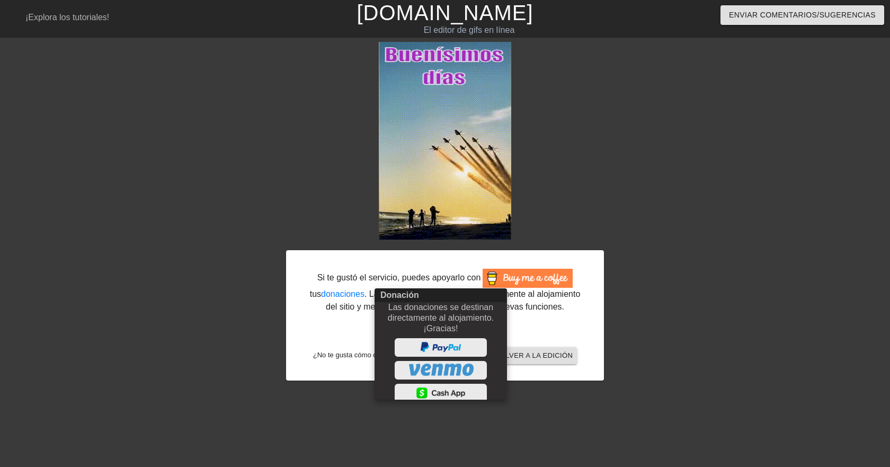
click at [720, 251] on div at bounding box center [445, 233] width 890 height 467
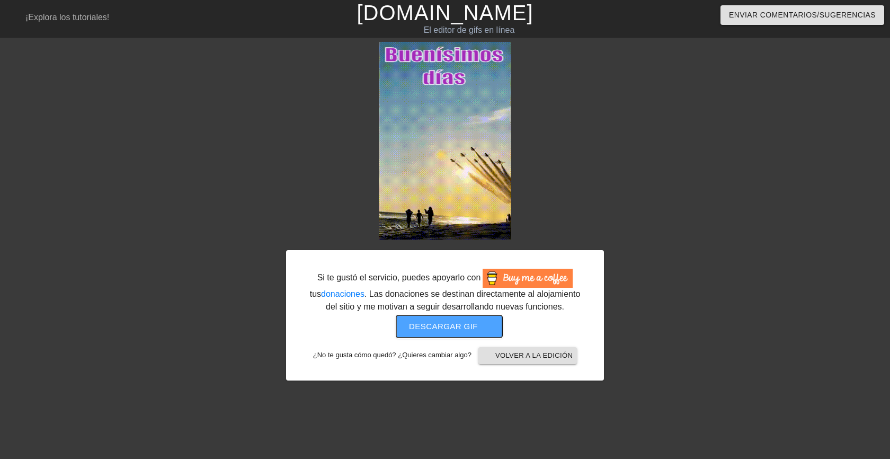
click at [443, 324] on font "Descargar gif" at bounding box center [443, 326] width 69 height 9
